Goal: Transaction & Acquisition: Obtain resource

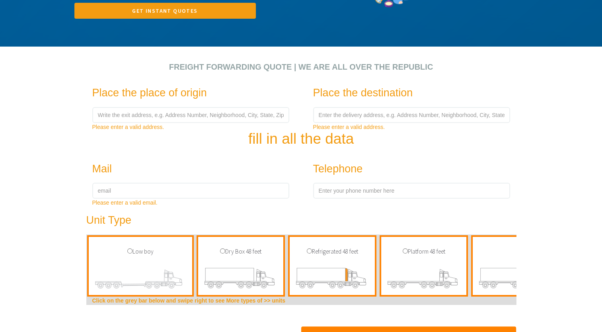
scroll to position [239, 0]
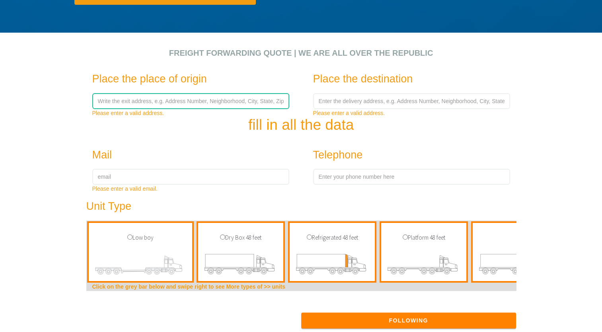
click at [157, 100] on input "text" at bounding box center [190, 101] width 197 height 16
click at [183, 103] on input "text" at bounding box center [190, 101] width 197 height 16
paste input "[GEOGRAPHIC_DATA], [GEOGRAPHIC_DATA]"
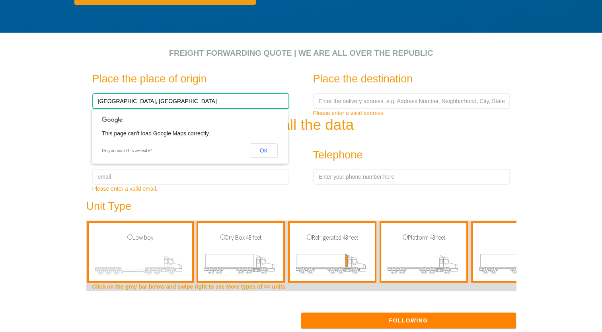
type input "[GEOGRAPHIC_DATA], [GEOGRAPHIC_DATA]"
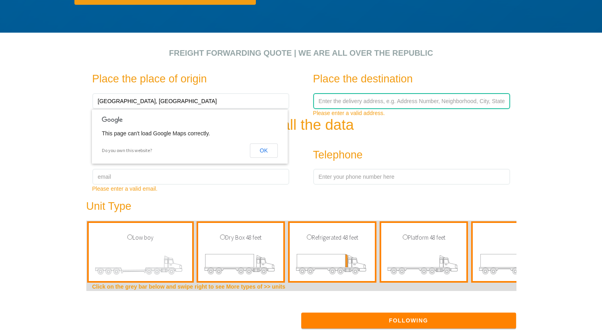
click at [352, 104] on input "text" at bounding box center [411, 101] width 197 height 16
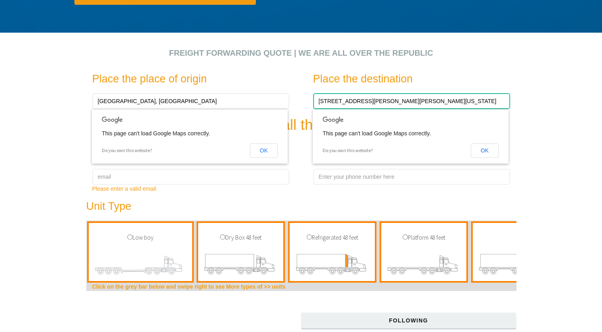
type input "[STREET_ADDRESS][PERSON_NAME][PERSON_NAME][US_STATE]"
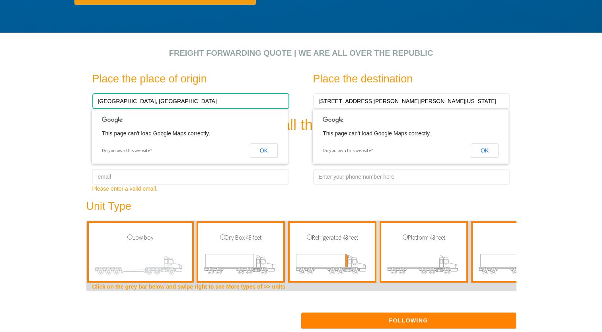
click at [95, 101] on input "[GEOGRAPHIC_DATA], [GEOGRAPHIC_DATA]" at bounding box center [190, 101] width 197 height 16
paste input "Pousse-Cornet"
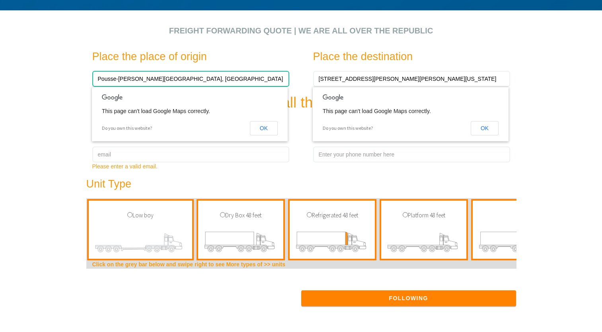
scroll to position [279, 0]
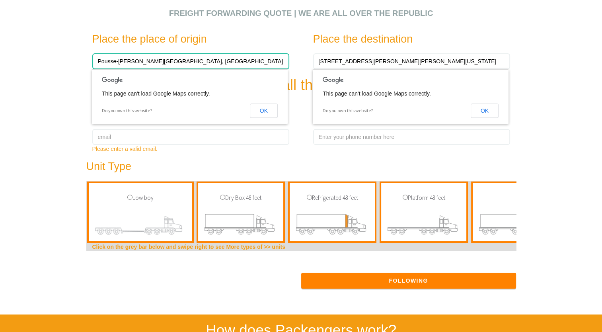
type input "Pousse-[PERSON_NAME][GEOGRAPHIC_DATA], [GEOGRAPHIC_DATA]"
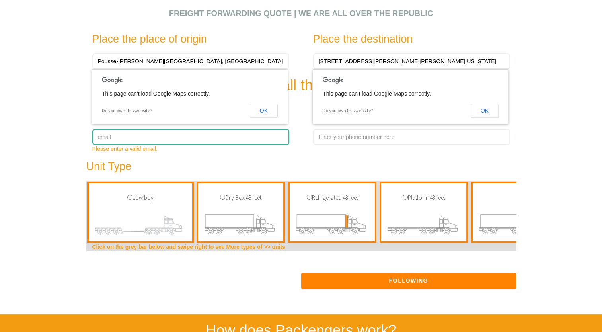
click at [132, 139] on input "email" at bounding box center [190, 137] width 197 height 16
type input "[PERSON_NAME][EMAIL_ADDRESS][DOMAIN_NAME]"
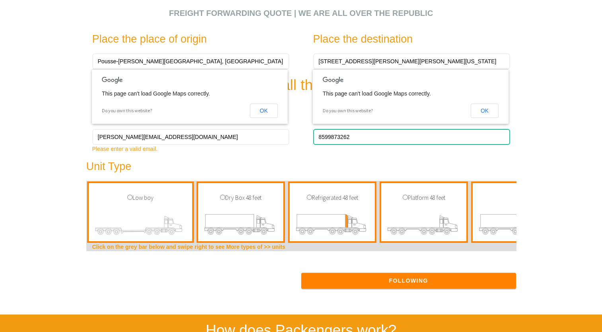
drag, startPoint x: 355, startPoint y: 139, endPoint x: 297, endPoint y: 134, distance: 58.0
click at [297, 134] on div "Place the place of origin [GEOGRAPHIC_DATA][PERSON_NAME][GEOGRAPHIC_DATA], [GEO…" at bounding box center [301, 159] width 442 height 269
type input "9176099663"
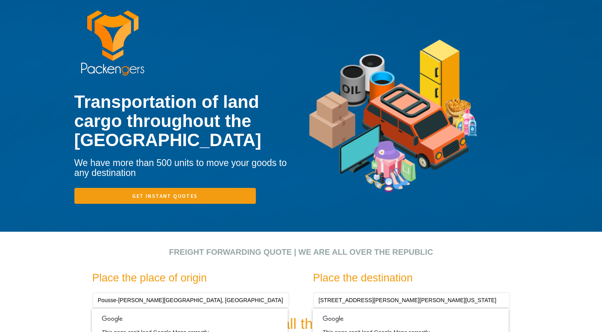
scroll to position [0, 0]
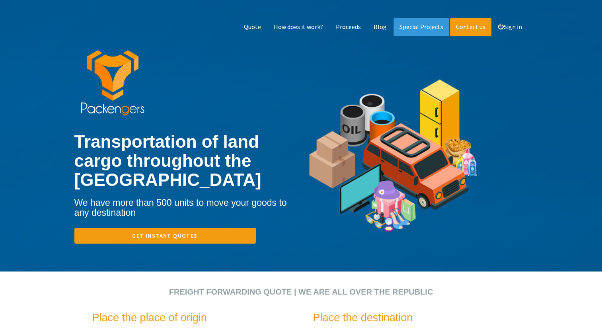
click at [478, 28] on link "Contact us" at bounding box center [470, 27] width 41 height 18
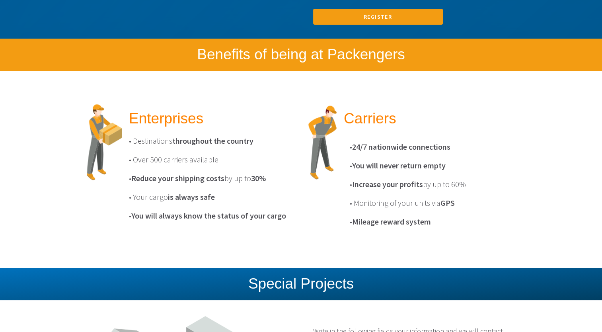
scroll to position [737, 0]
